Goal: Information Seeking & Learning: Learn about a topic

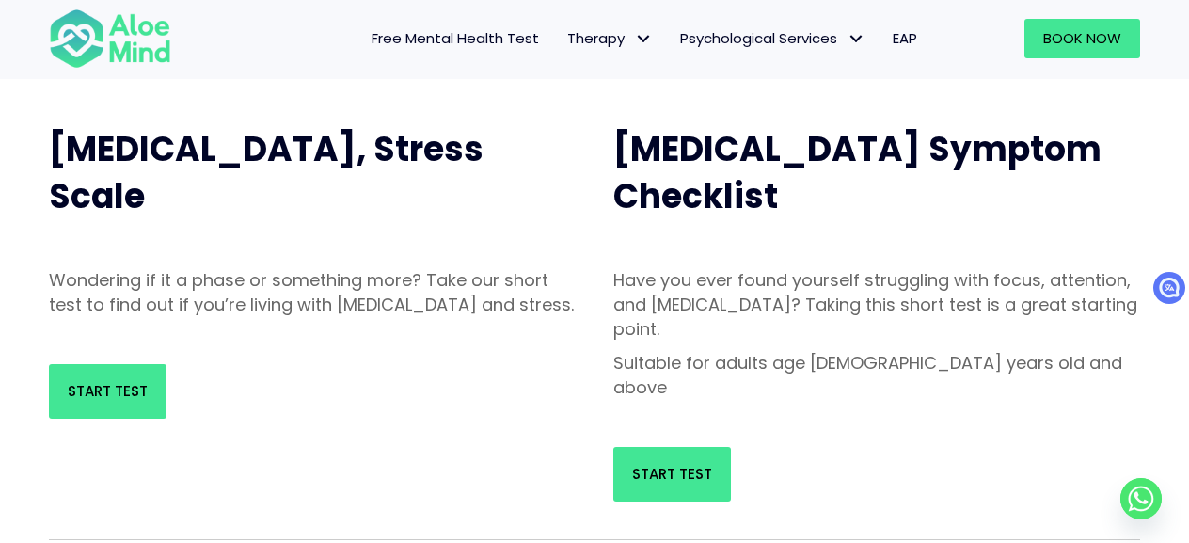
scroll to position [125, 0]
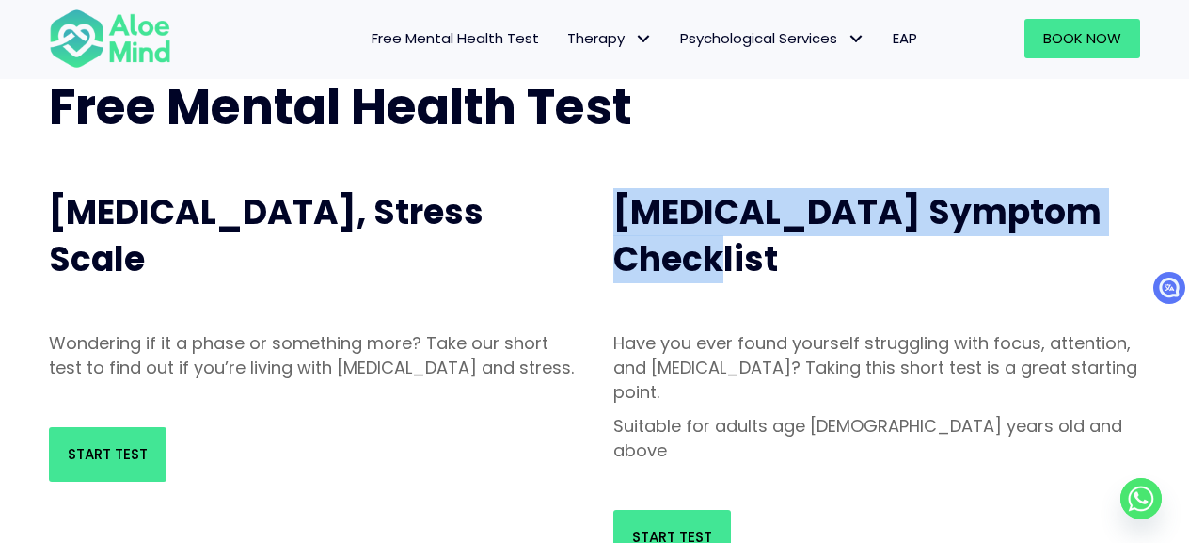
drag, startPoint x: 611, startPoint y: 218, endPoint x: 891, endPoint y: 262, distance: 282.8
click at [891, 262] on div "[MEDICAL_DATA] Symptom Checklist" at bounding box center [876, 236] width 564 height 151
click at [891, 262] on h2 "[MEDICAL_DATA] Symptom Checklist" at bounding box center [876, 236] width 527 height 95
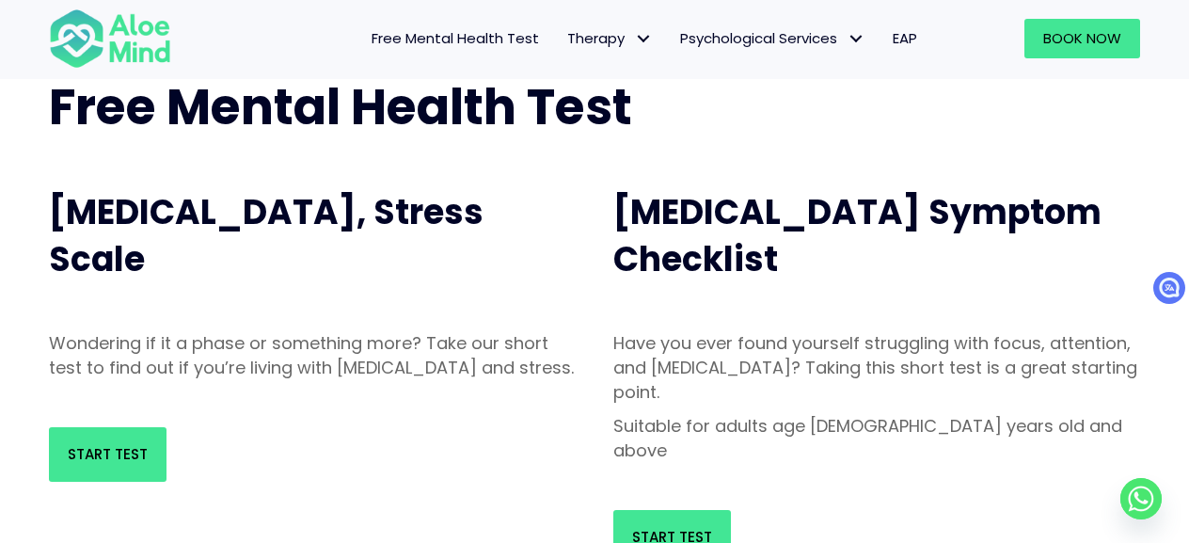
scroll to position [156, 0]
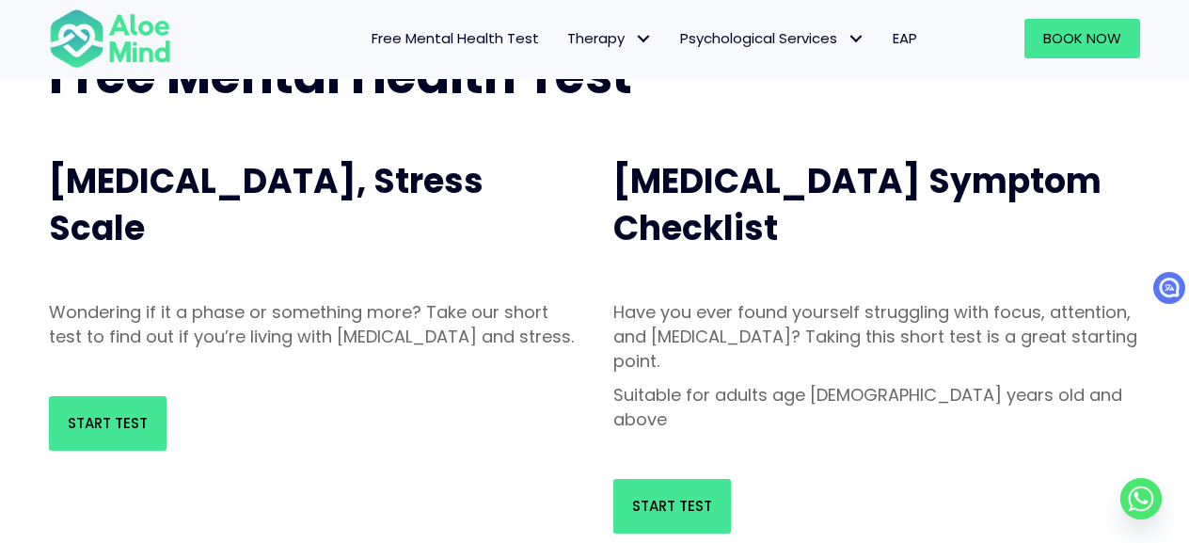
click at [239, 183] on span "[MEDICAL_DATA], Stress Scale" at bounding box center [266, 204] width 435 height 95
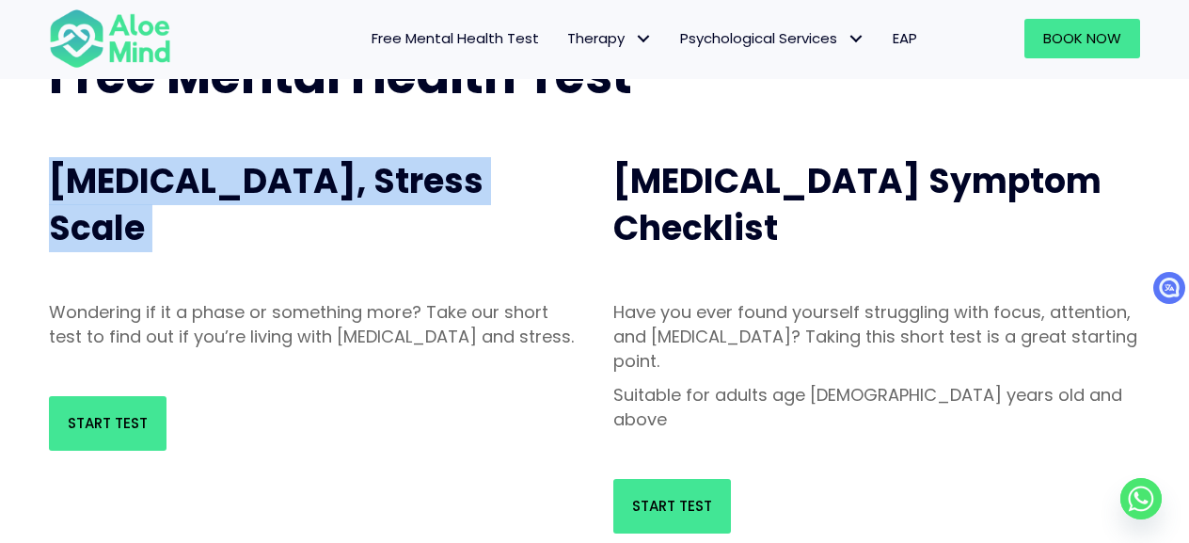
click at [239, 183] on span "[MEDICAL_DATA], Stress Scale" at bounding box center [266, 204] width 435 height 95
click at [260, 243] on h2 "[MEDICAL_DATA], Stress Scale" at bounding box center [312, 205] width 527 height 95
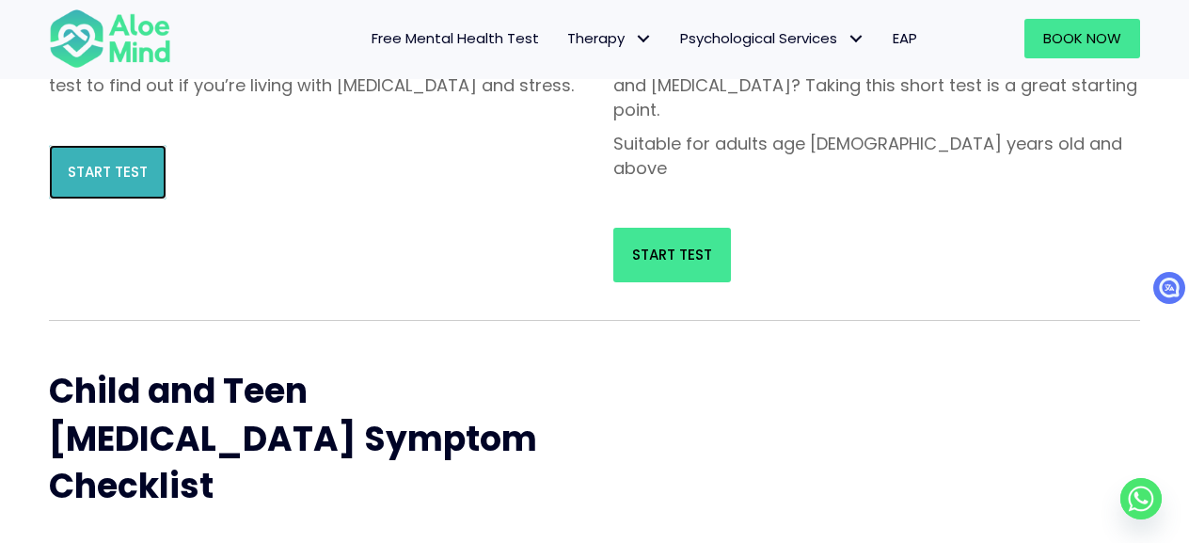
click at [139, 182] on span "Start Test" at bounding box center [108, 172] width 80 height 20
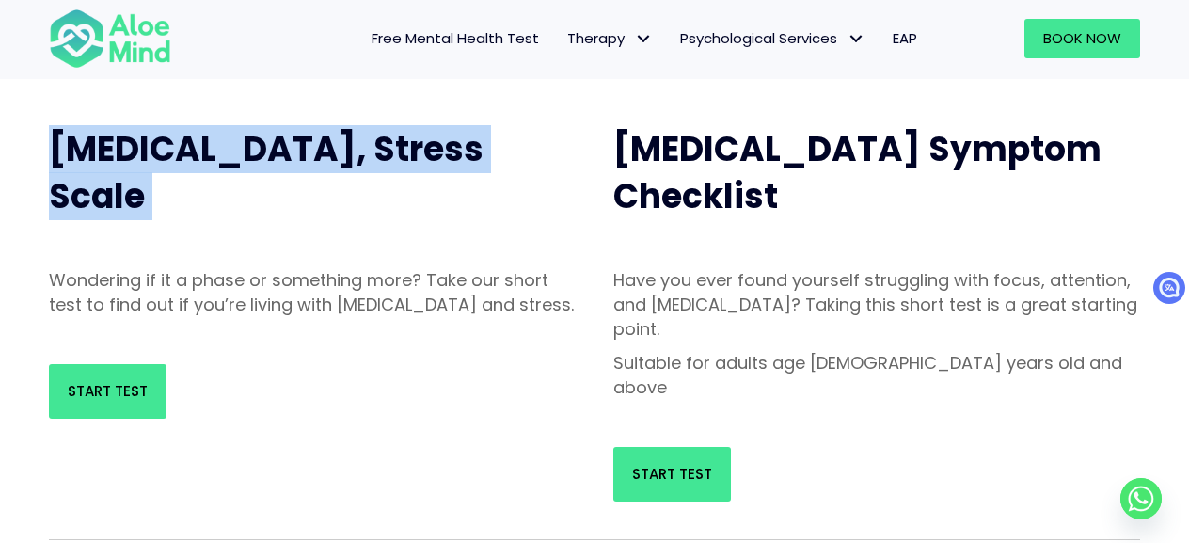
click at [460, 182] on h2 "[MEDICAL_DATA], Stress Scale" at bounding box center [312, 173] width 527 height 95
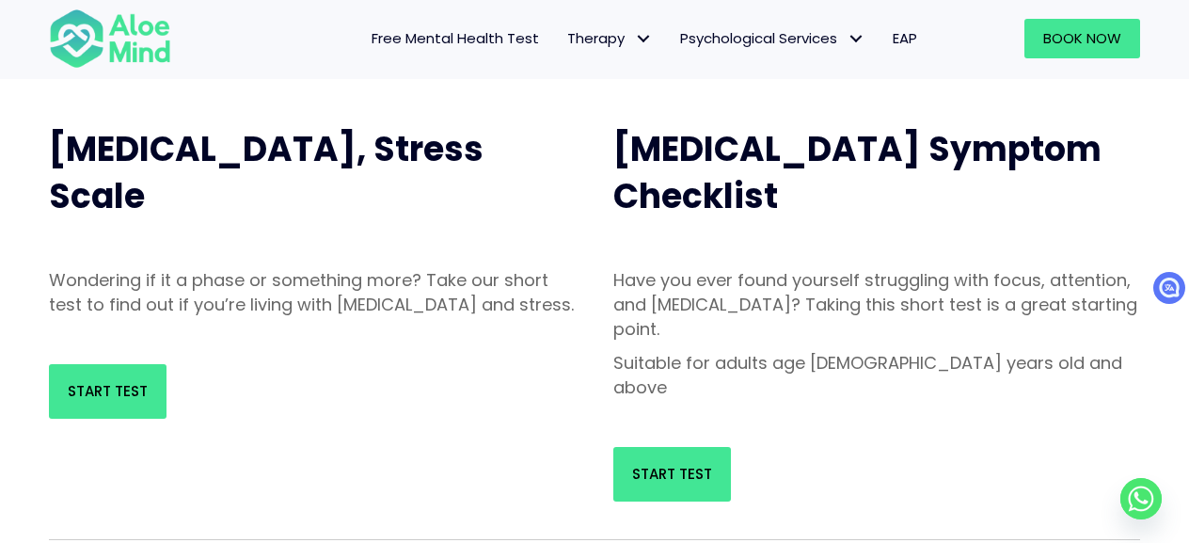
click at [235, 276] on p "Wondering if it a phase or something more? Take our short test to find out if y…" at bounding box center [312, 292] width 527 height 49
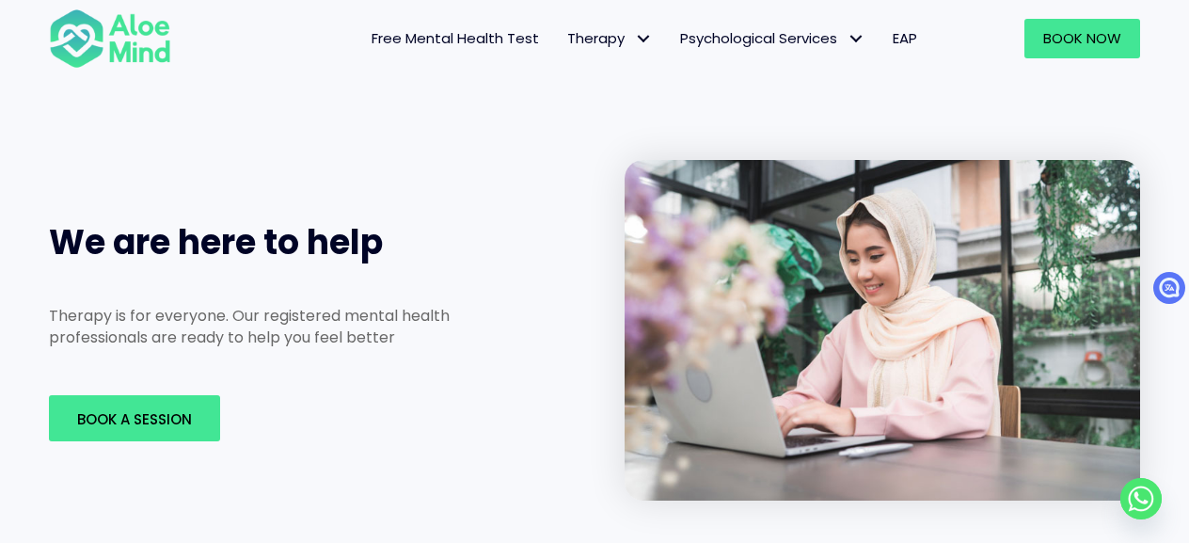
scroll to position [2791, 0]
